Goal: Complete application form: Complete application form

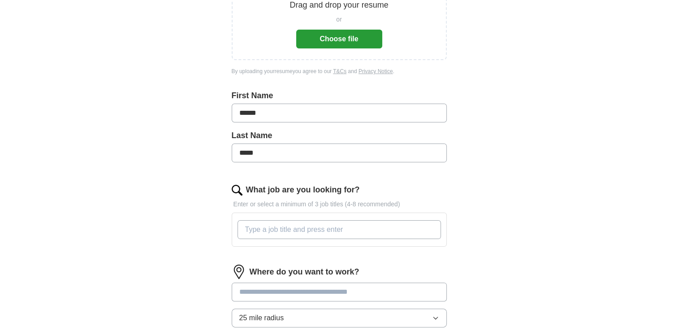
scroll to position [179, 0]
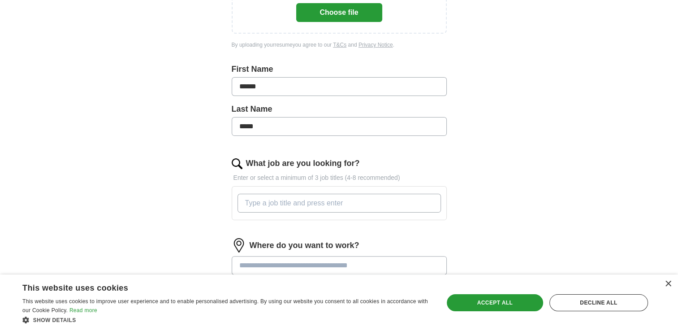
click at [282, 193] on input "What job are you looking for?" at bounding box center [338, 202] width 203 height 19
type input "title clerk, title specialist,"
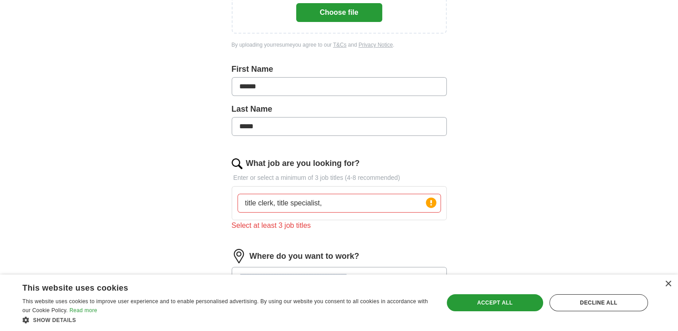
click at [316, 262] on div "Where do you want to work? 25 mile radius Only apply to fully remote roles" at bounding box center [339, 292] width 215 height 86
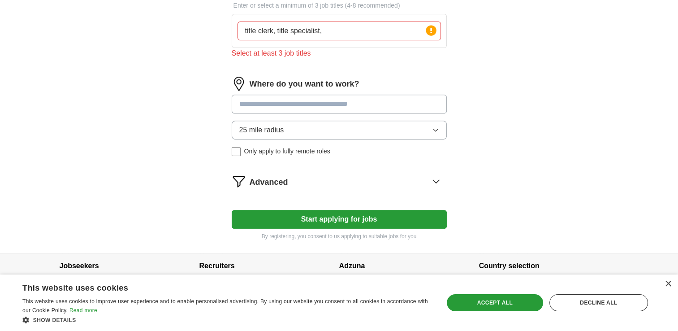
scroll to position [361, 0]
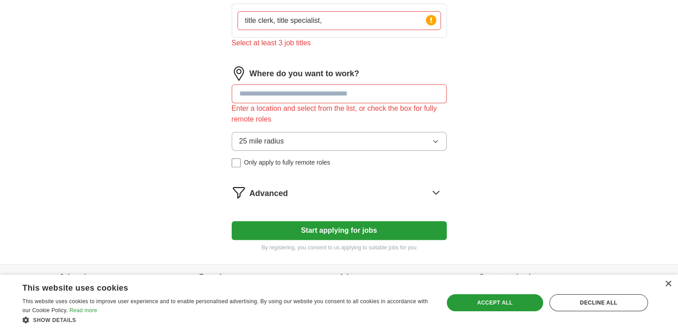
click at [437, 169] on form "Upload a resume Drag and drop your resume or Choose file By uploading your resu…" at bounding box center [339, 6] width 215 height 490
drag, startPoint x: 249, startPoint y: 88, endPoint x: 246, endPoint y: 94, distance: 6.6
click at [249, 92] on input at bounding box center [339, 93] width 215 height 19
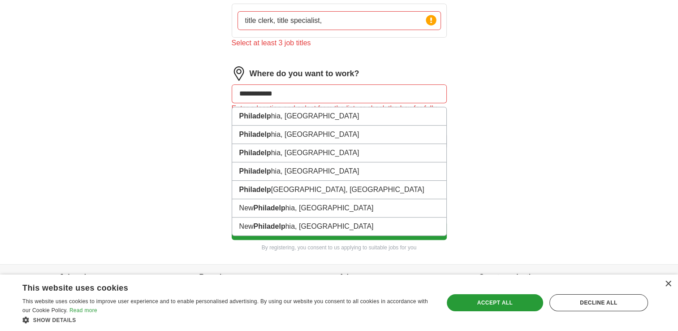
type input "**********"
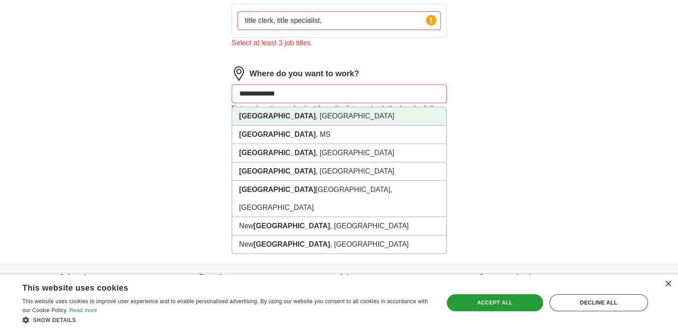
click at [262, 123] on li "[GEOGRAPHIC_DATA] , [GEOGRAPHIC_DATA]" at bounding box center [339, 116] width 214 height 18
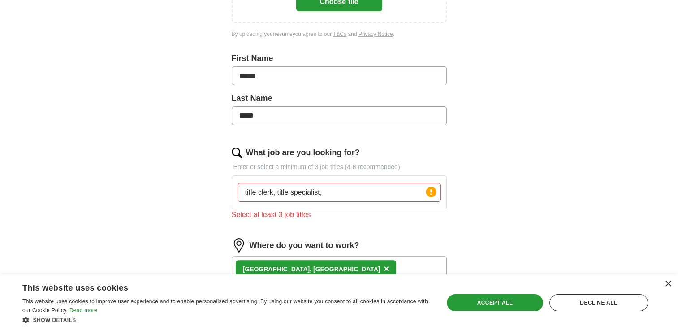
scroll to position [189, 0]
click at [327, 192] on input "title clerk, title specialist," at bounding box center [338, 192] width 203 height 19
click at [333, 189] on input "title clerk, title specialist," at bounding box center [338, 192] width 203 height 19
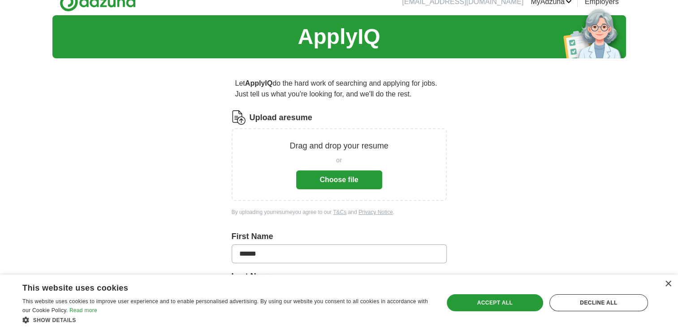
scroll to position [10, 0]
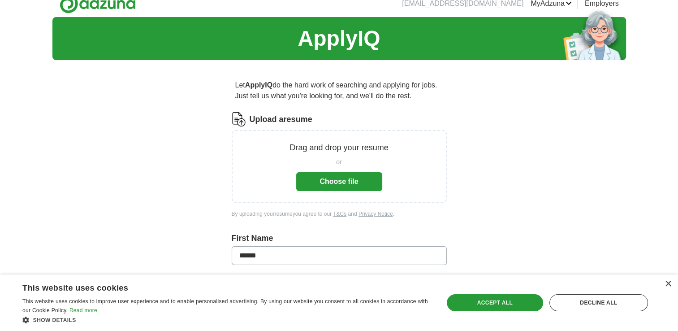
type input "title clerk, title specialist, claima techinican"
click at [321, 186] on button "Choose file" at bounding box center [339, 181] width 86 height 19
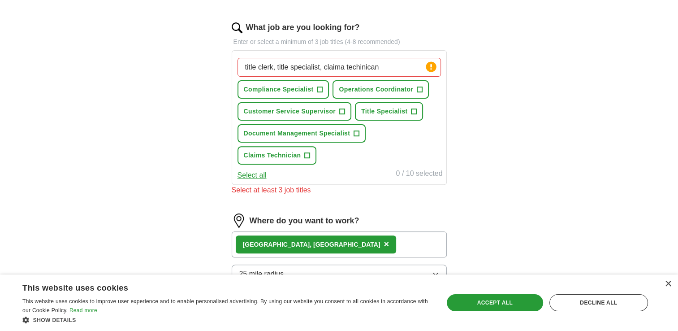
scroll to position [324, 0]
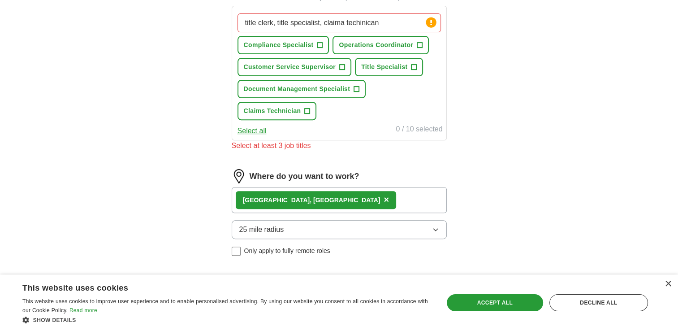
drag, startPoint x: 379, startPoint y: 20, endPoint x: 199, endPoint y: 53, distance: 183.4
click at [202, 51] on div "Let ApplyIQ do the hard work of searching and applying for jobs. Just tell us w…" at bounding box center [339, 53] width 287 height 598
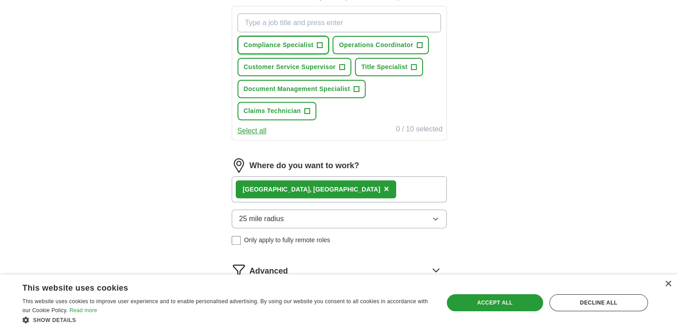
click at [320, 43] on span "+" at bounding box center [319, 45] width 5 height 7
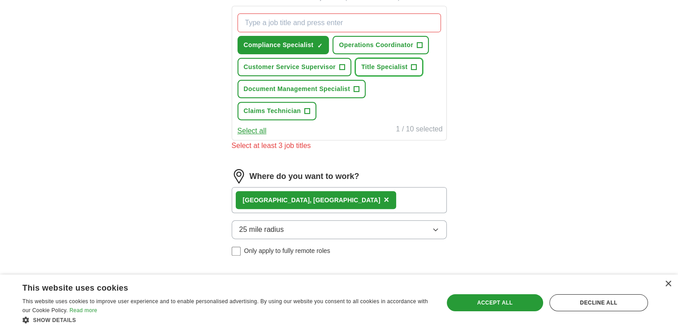
click at [412, 64] on span "+" at bounding box center [413, 67] width 5 height 7
click at [306, 108] on span "+" at bounding box center [307, 110] width 5 height 7
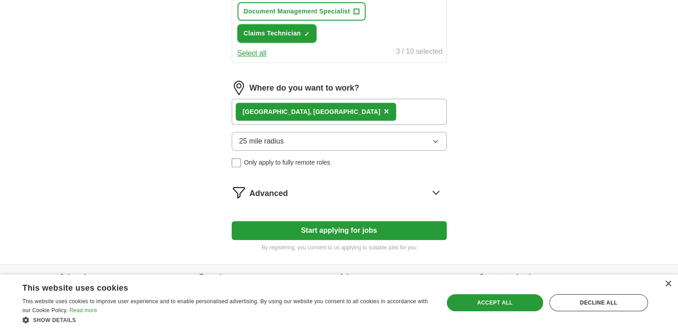
scroll to position [422, 0]
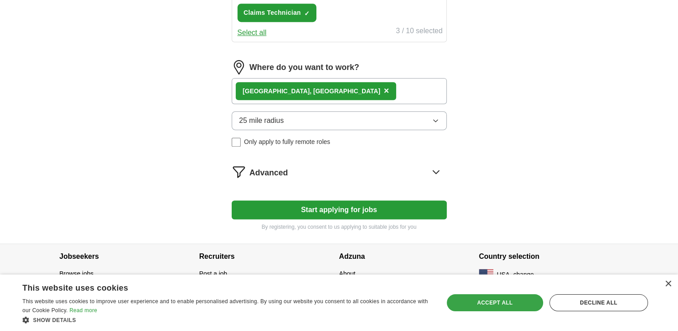
drag, startPoint x: 529, startPoint y: 305, endPoint x: 536, endPoint y: 303, distance: 7.0
click at [533, 304] on div "Accept all" at bounding box center [494, 302] width 96 height 17
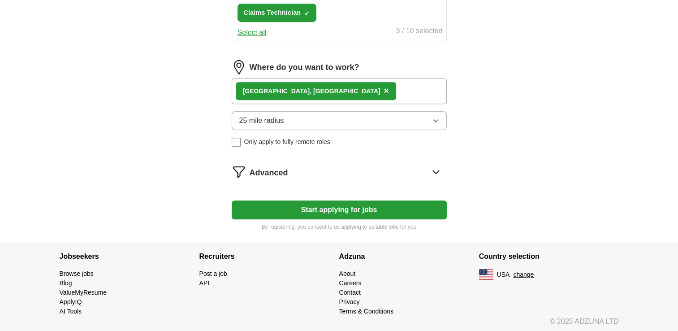
click at [286, 206] on button "Start applying for jobs" at bounding box center [339, 209] width 215 height 19
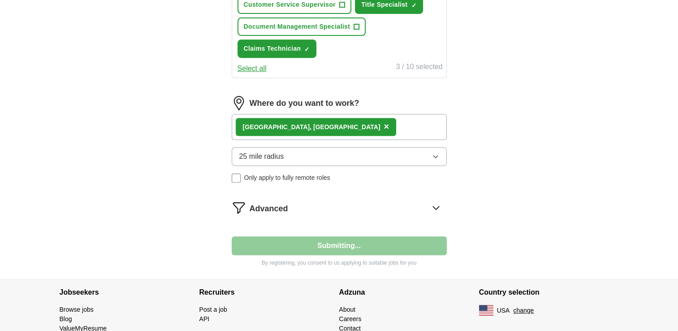
select select "**"
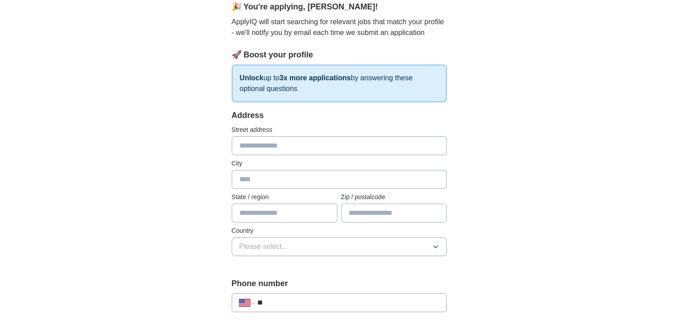
scroll to position [90, 0]
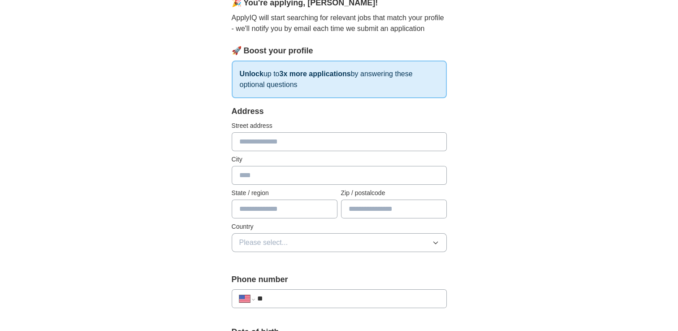
click at [270, 145] on input "text" at bounding box center [339, 141] width 215 height 19
type input "**********"
type input "**"
type input "*****"
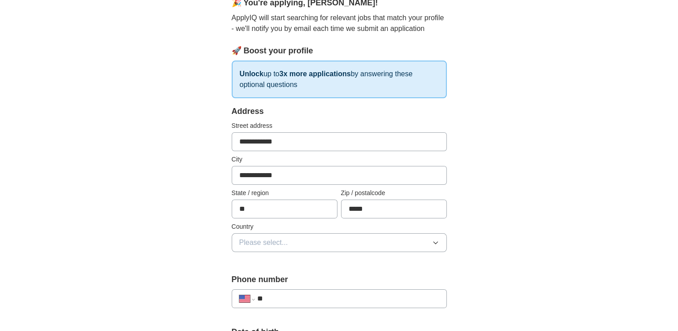
click at [434, 246] on button "Please select..." at bounding box center [339, 242] width 215 height 19
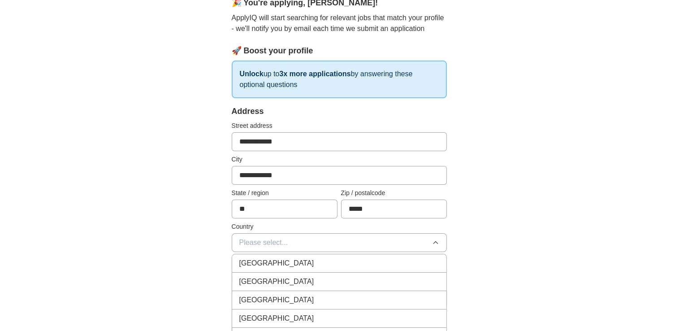
click at [331, 283] on div "[GEOGRAPHIC_DATA]" at bounding box center [339, 281] width 200 height 11
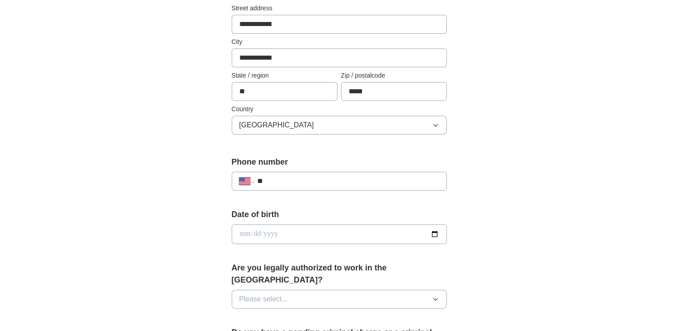
scroll to position [224, 0]
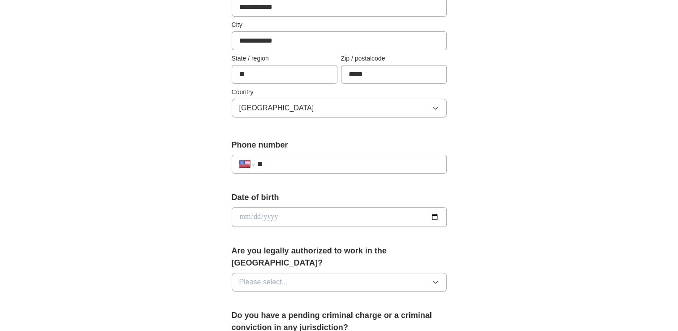
click at [285, 163] on input "**" at bounding box center [348, 164] width 182 height 11
type input "**********"
click at [279, 219] on input "date" at bounding box center [339, 217] width 215 height 20
type input "**********"
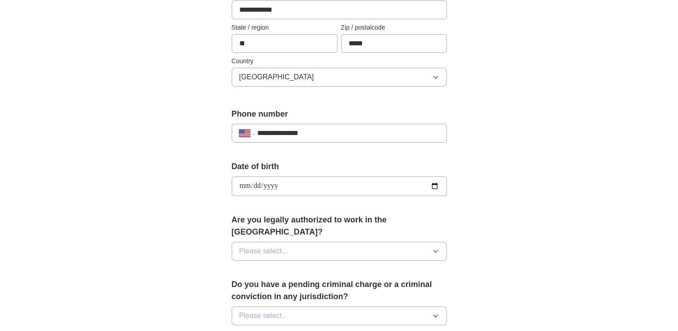
scroll to position [269, 0]
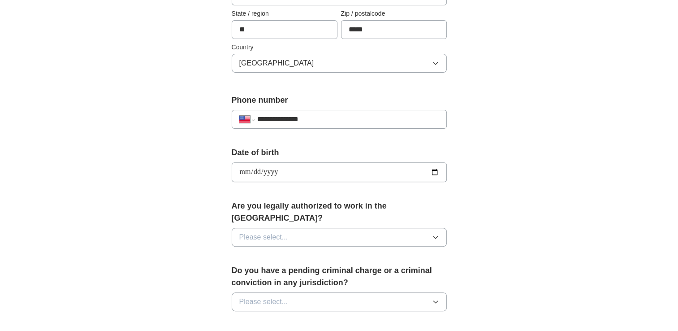
drag, startPoint x: 432, startPoint y: 223, endPoint x: 413, endPoint y: 230, distance: 20.1
click at [432, 233] on icon "button" at bounding box center [435, 236] width 7 height 7
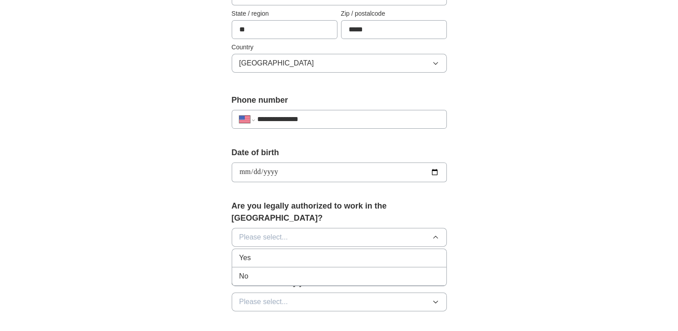
click at [246, 252] on span "Yes" at bounding box center [245, 257] width 12 height 11
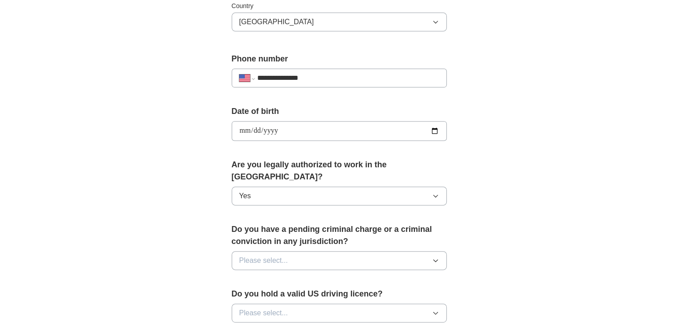
scroll to position [358, 0]
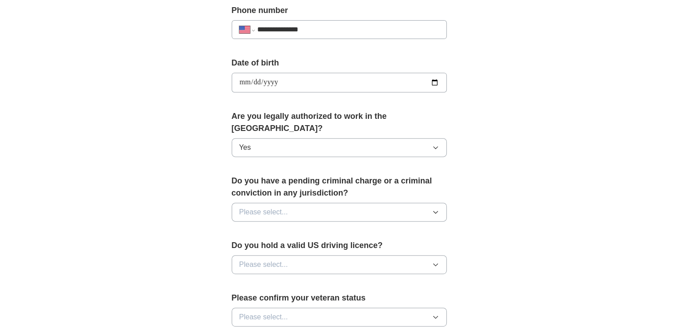
click at [433, 208] on icon "button" at bounding box center [435, 211] width 7 height 7
click at [242, 245] on span "No" at bounding box center [243, 250] width 9 height 11
drag, startPoint x: 435, startPoint y: 251, endPoint x: 419, endPoint y: 253, distance: 16.3
click at [434, 261] on icon "button" at bounding box center [435, 264] width 7 height 7
click at [285, 279] on div "Yes" at bounding box center [339, 284] width 200 height 11
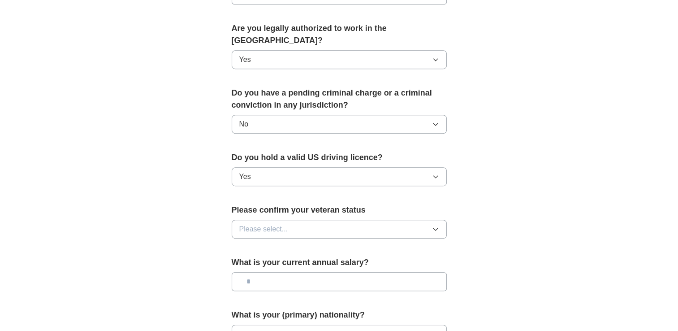
scroll to position [448, 0]
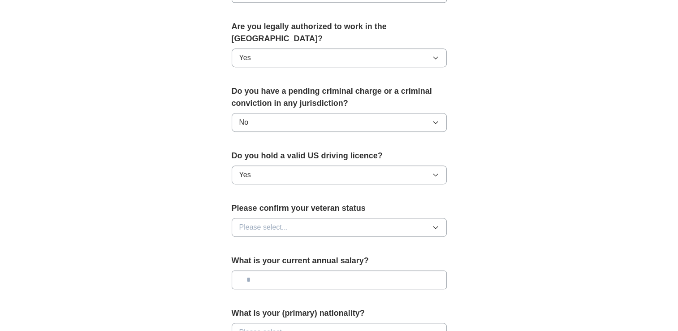
click at [436, 226] on icon "button" at bounding box center [435, 227] width 4 height 2
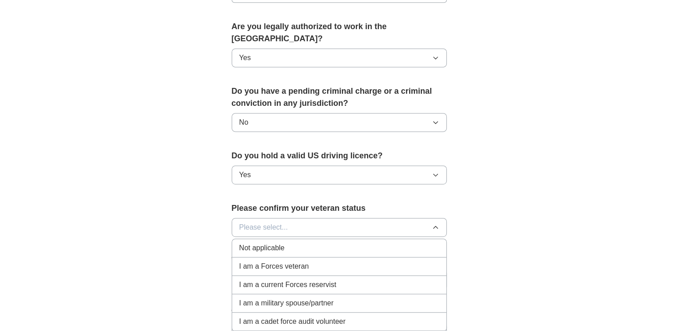
click at [266, 242] on span "Not applicable" at bounding box center [261, 247] width 45 height 11
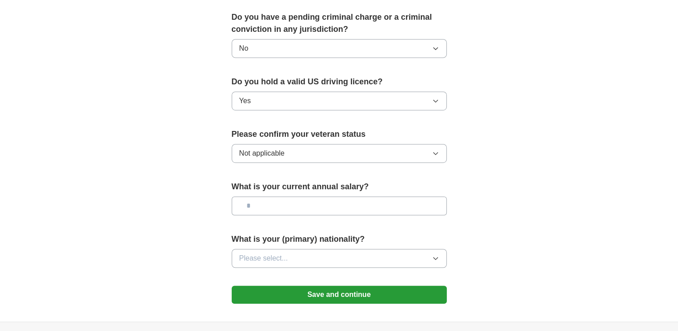
scroll to position [537, 0]
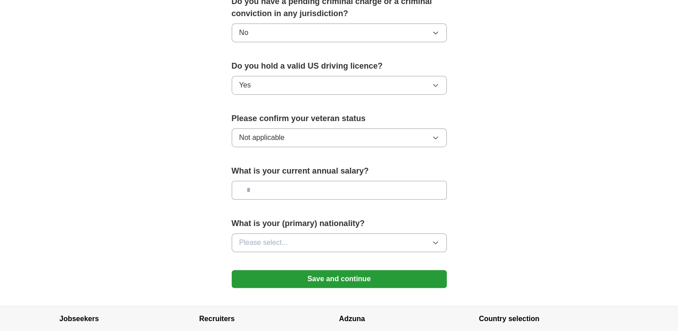
click at [303, 182] on input "text" at bounding box center [339, 189] width 215 height 19
type input "**"
type input "*******"
click at [435, 239] on icon "button" at bounding box center [435, 242] width 7 height 7
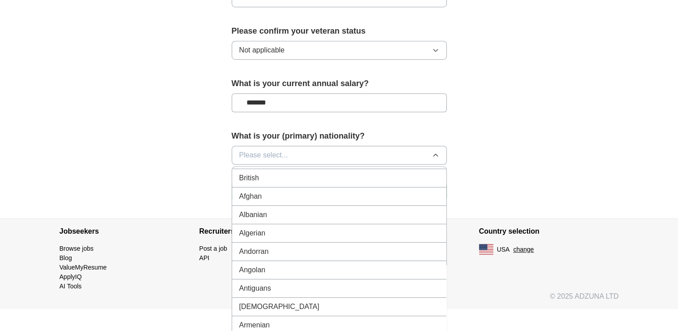
scroll to position [0, 0]
click at [291, 170] on div "American" at bounding box center [339, 175] width 200 height 11
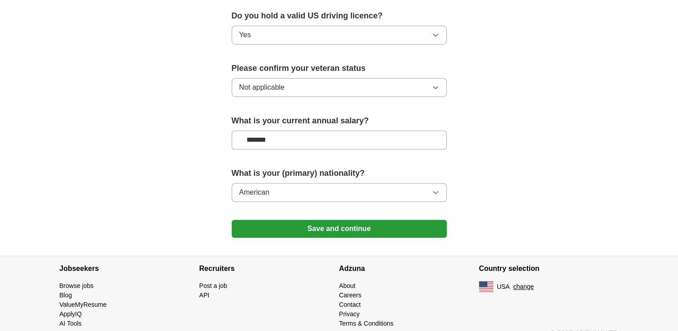
click at [344, 219] on button "Save and continue" at bounding box center [339, 228] width 215 height 18
